Goal: Use online tool/utility: Utilize a website feature to perform a specific function

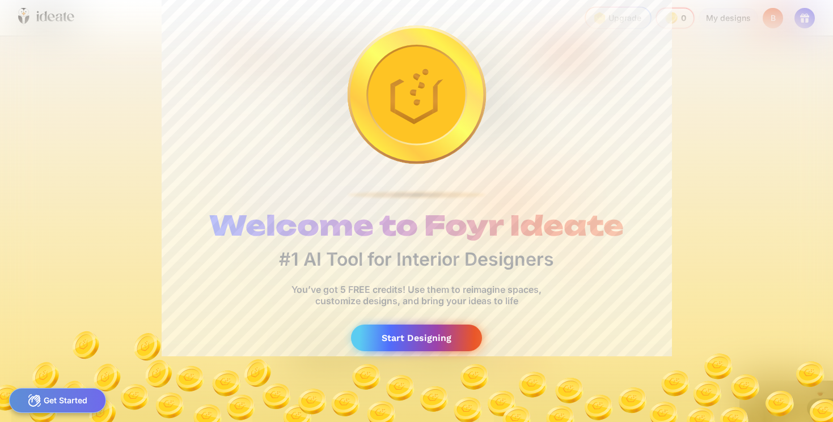
click at [387, 337] on div "Start Designing" at bounding box center [416, 338] width 131 height 27
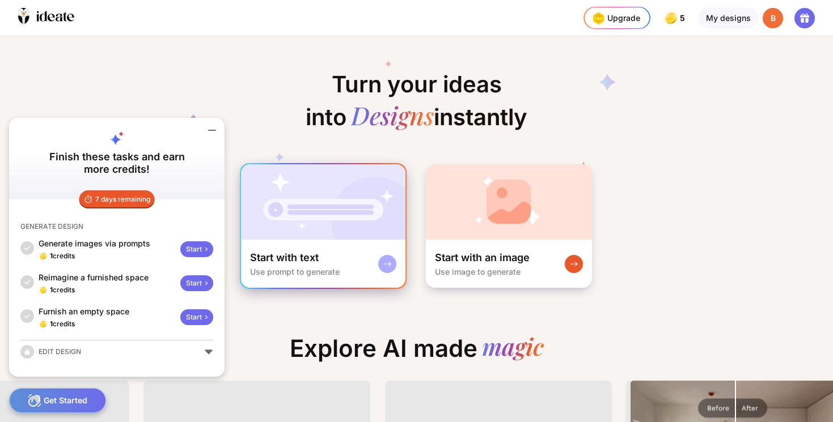
click at [336, 196] on img at bounding box center [323, 201] width 164 height 75
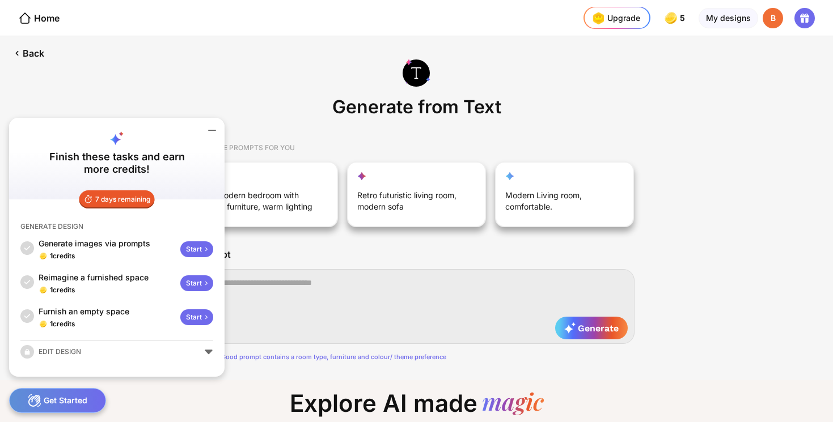
click at [217, 127] on icon at bounding box center [212, 131] width 14 height 14
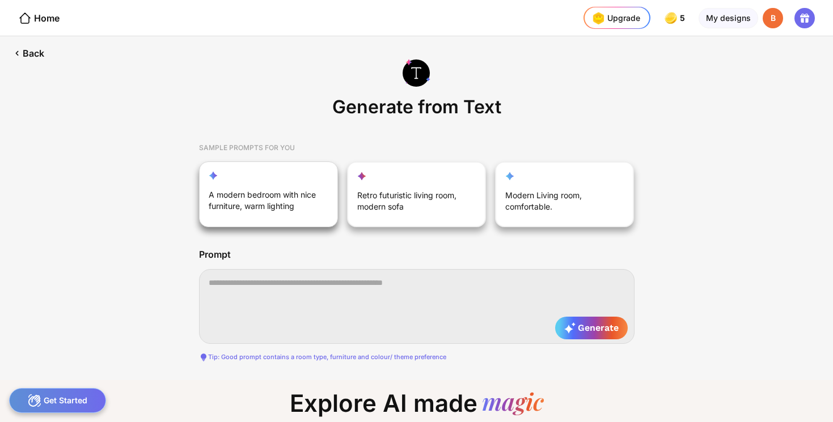
click at [266, 205] on div "A modern bedroom with nice furniture, warm lighting" at bounding box center [263, 202] width 108 height 27
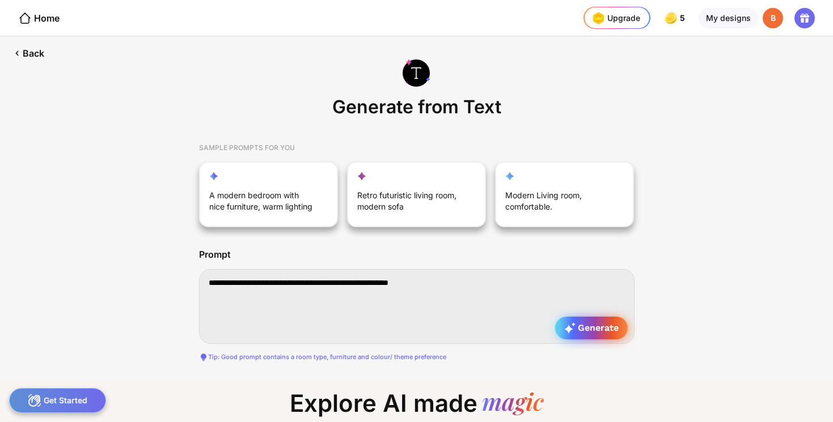
type textarea "**********"
click at [604, 332] on span "Generate" at bounding box center [591, 327] width 54 height 11
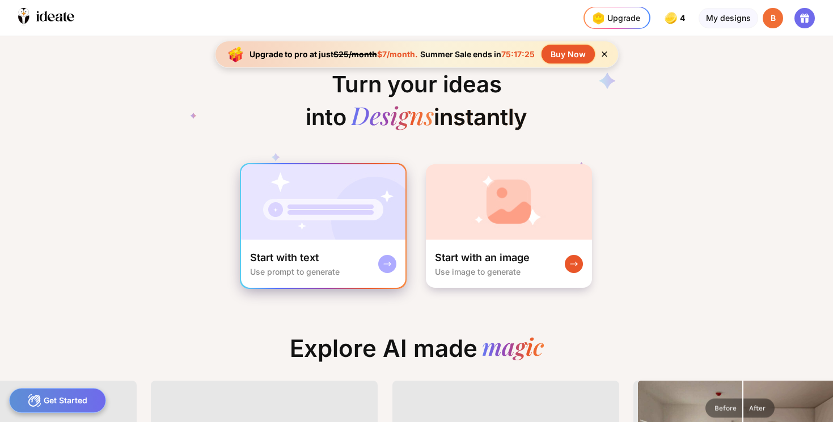
scroll to position [0, 219]
